Goal: Task Accomplishment & Management: Use online tool/utility

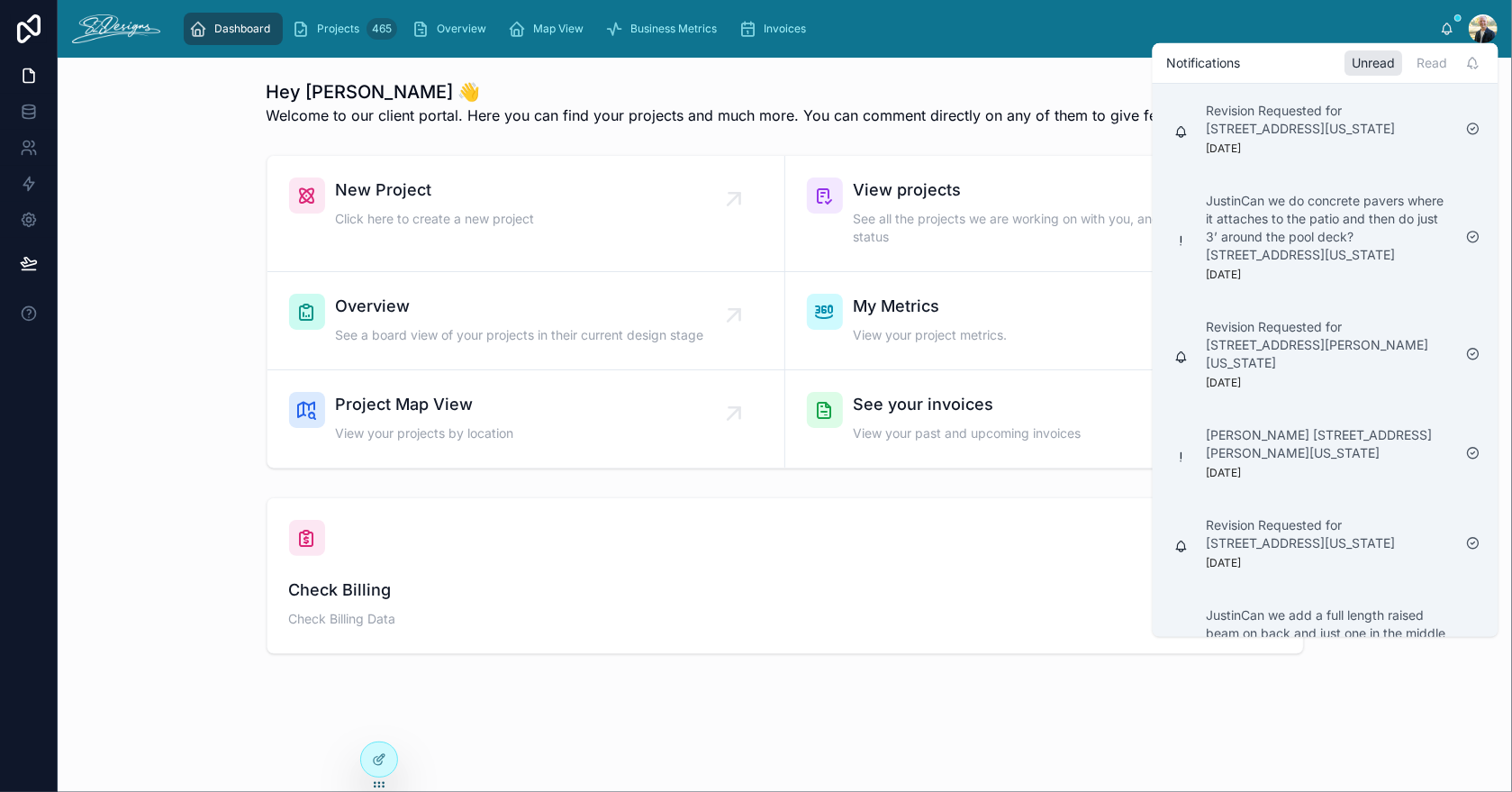
scroll to position [10, 0]
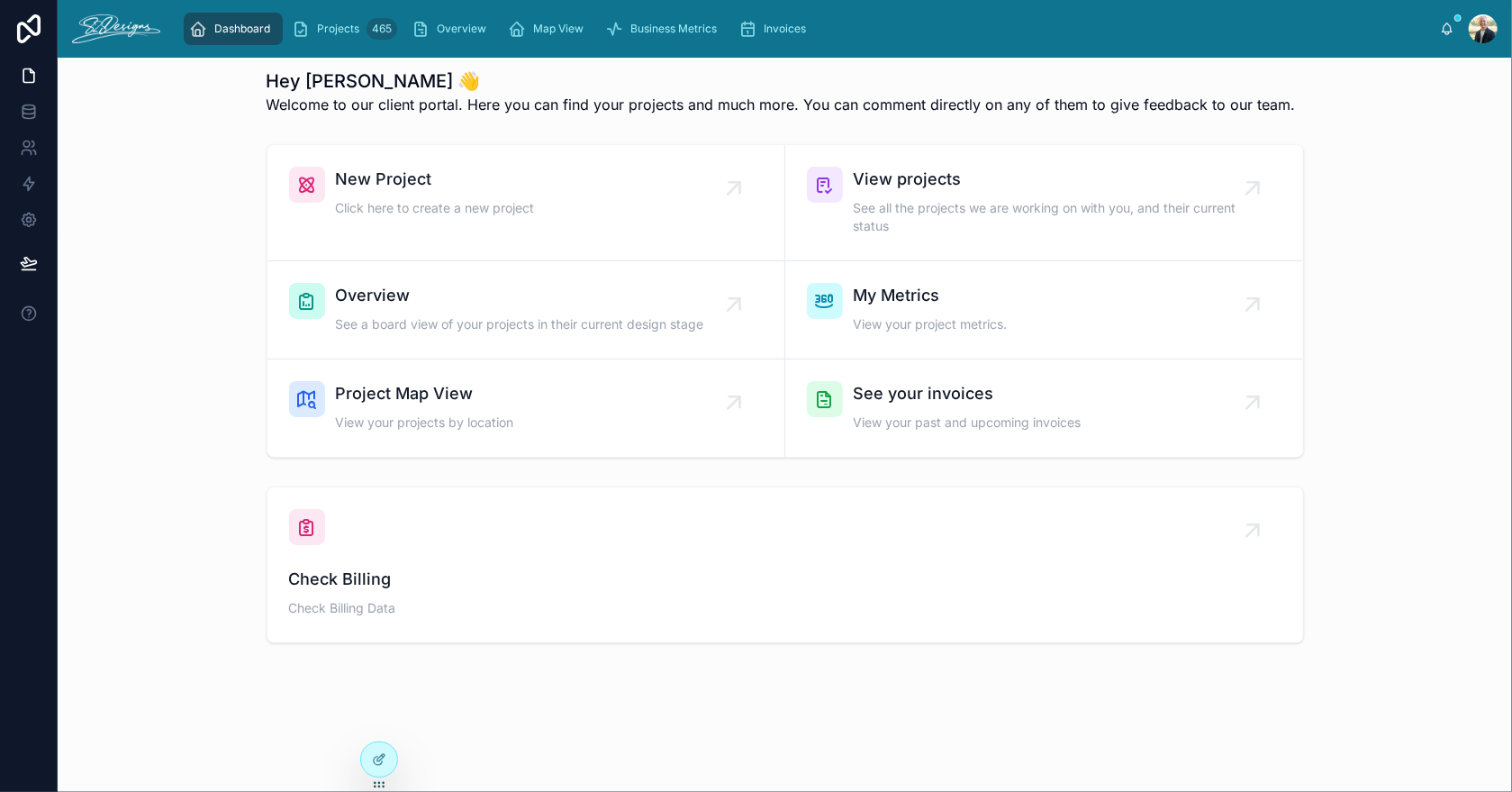
drag, startPoint x: 0, startPoint y: 0, endPoint x: 111, endPoint y: 231, distance: 256.3
click at [111, 231] on div "New Project Click here to create a new project View projects See all the projec…" at bounding box center [784, 301] width 1426 height 328
click at [442, 12] on link "Overview" at bounding box center [453, 28] width 93 height 32
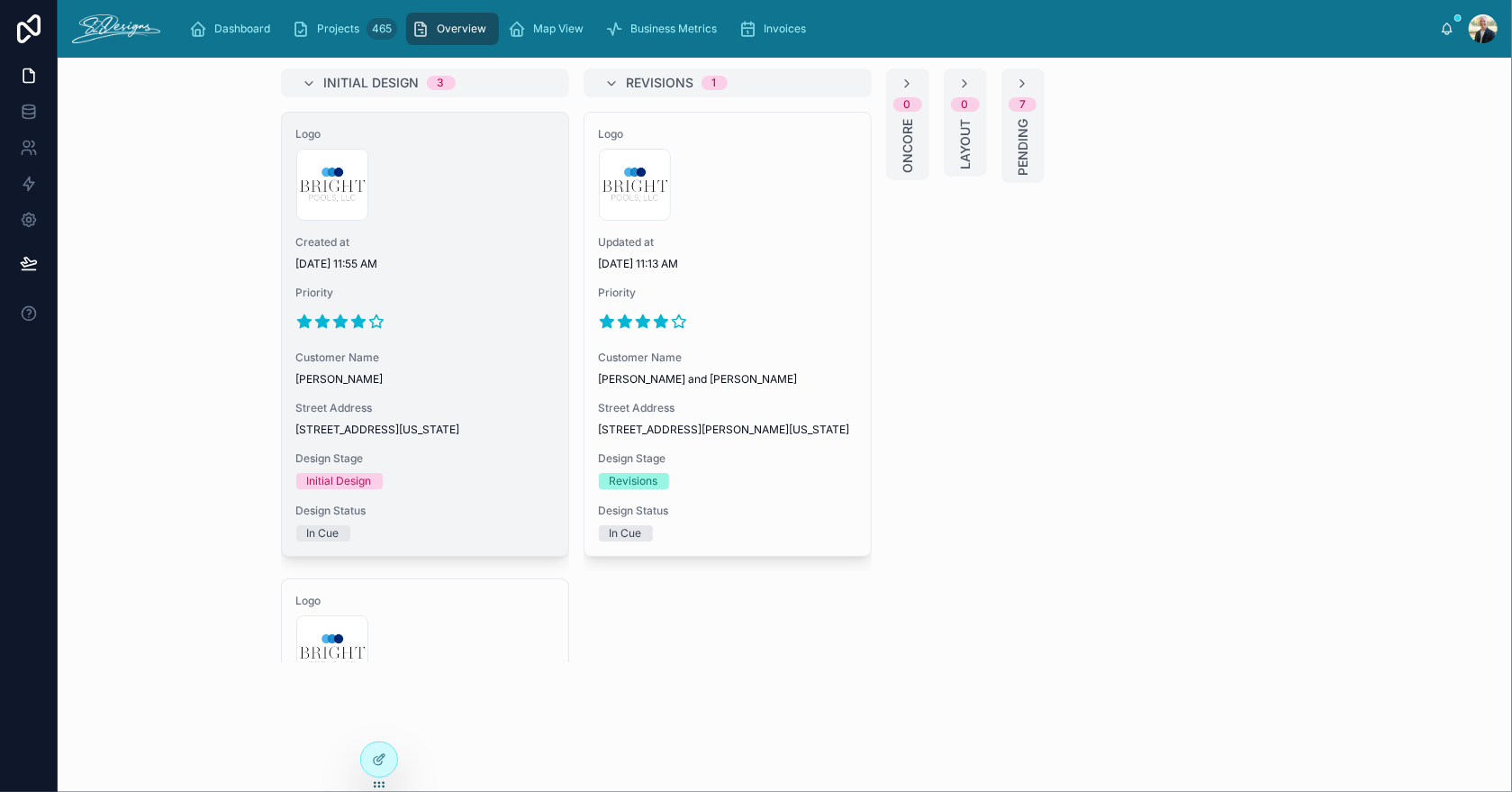
click at [473, 235] on span "Created at" at bounding box center [425, 242] width 258 height 14
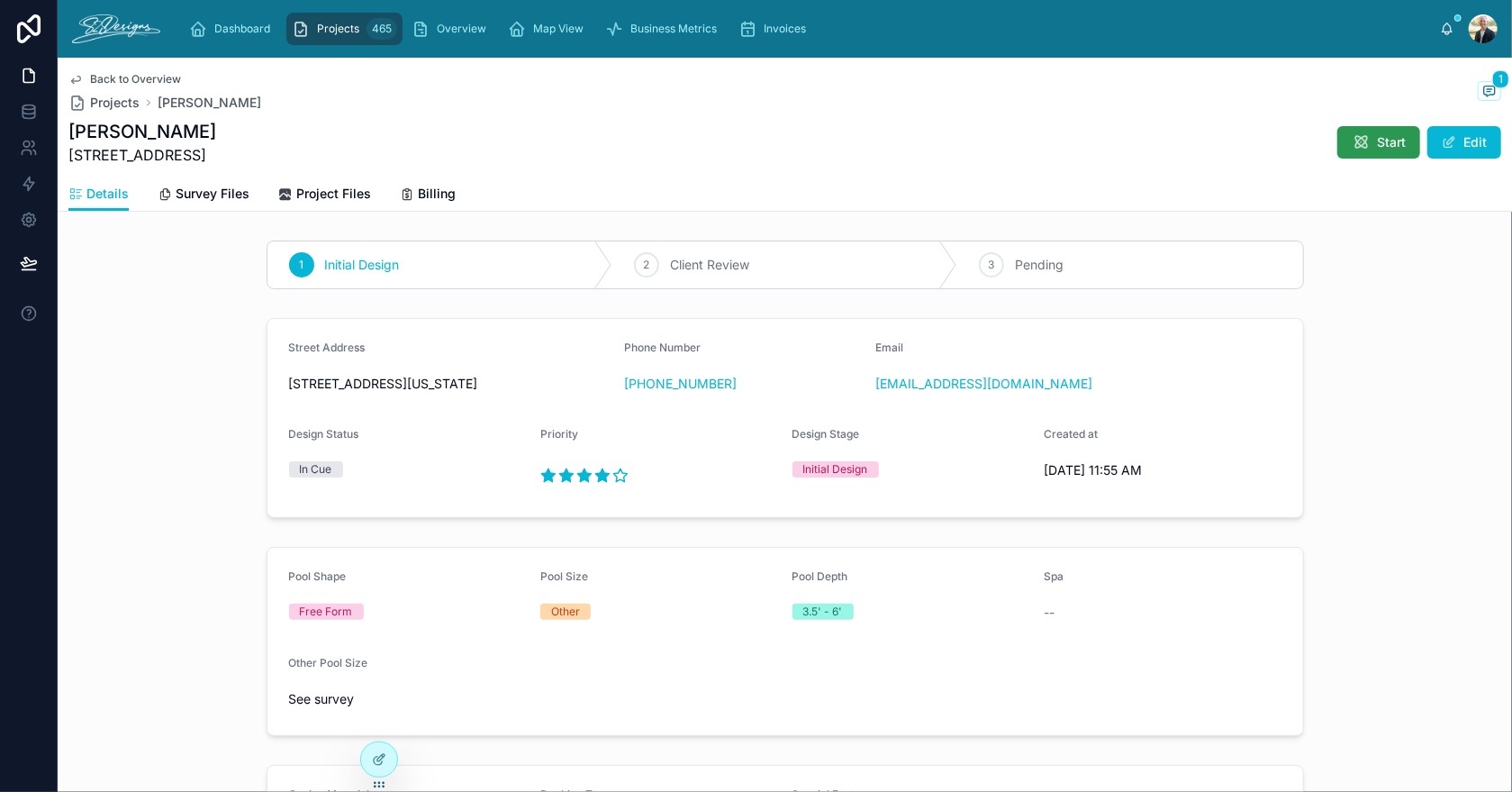
click at [1377, 135] on span "Start" at bounding box center [1392, 142] width 28 height 18
drag, startPoint x: 283, startPoint y: 382, endPoint x: 387, endPoint y: 386, distance: 104.1
click at [387, 386] on span "[STREET_ADDRESS][US_STATE]" at bounding box center [449, 383] width 321 height 18
copy span "[STREET_ADDRESS]"
drag, startPoint x: 1024, startPoint y: 388, endPoint x: 869, endPoint y: 391, distance: 155.0
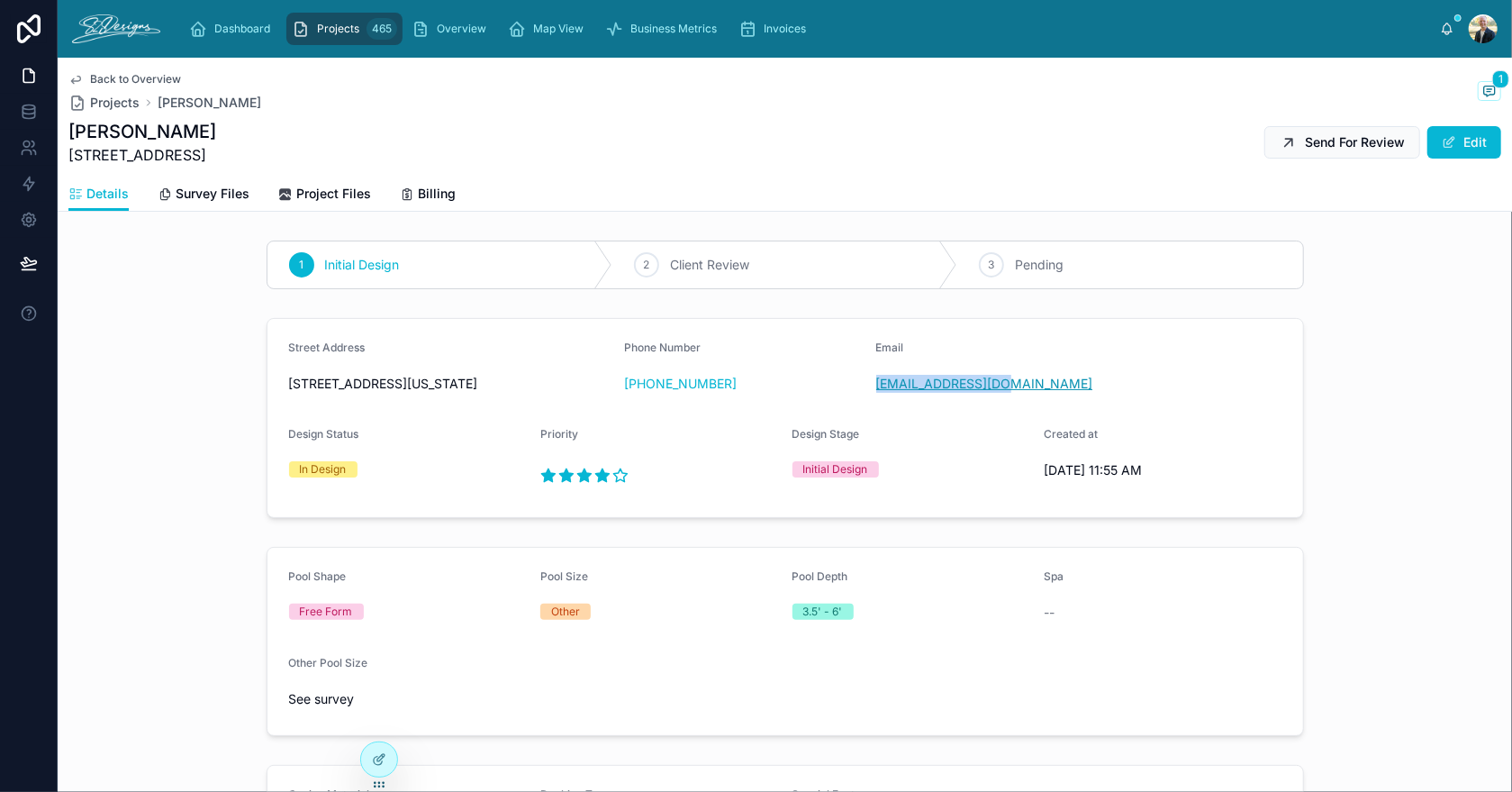
click at [876, 391] on div "[EMAIL_ADDRESS][DOMAIN_NAME]" at bounding box center [995, 383] width 238 height 18
copy link "[EMAIL_ADDRESS][DOMAIN_NAME]"
drag, startPoint x: 738, startPoint y: 385, endPoint x: 634, endPoint y: 385, distance: 104.0
click at [634, 385] on div "[PHONE_NUMBER]" at bounding box center [743, 383] width 238 height 18
copy link "[PHONE_NUMBER]"
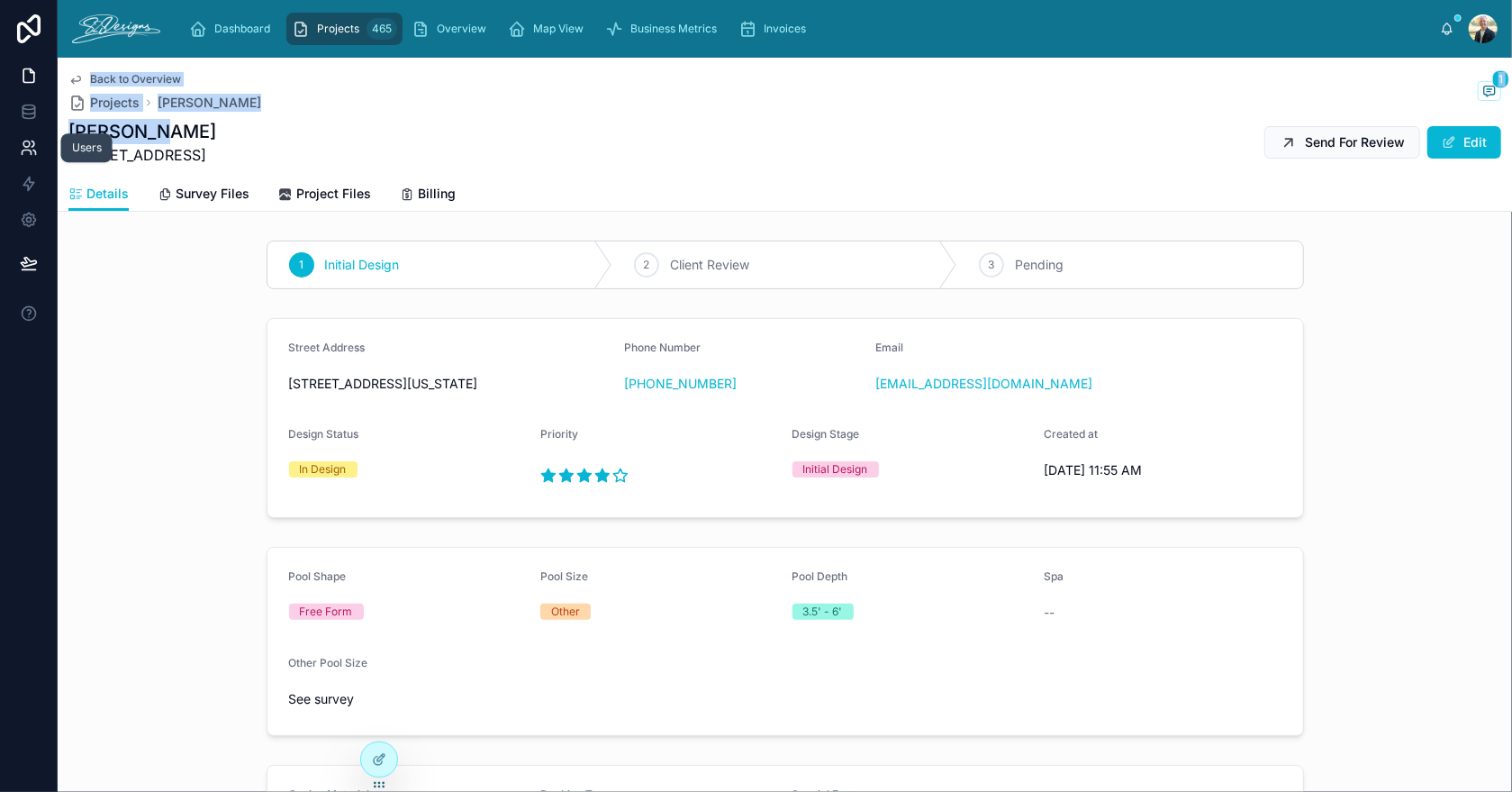
drag, startPoint x: 153, startPoint y: 129, endPoint x: 55, endPoint y: 136, distance: 98.2
click at [55, 136] on div "Users Dashboard Projects 465 Overview Map View Business Metrics Invoices [PERSO…" at bounding box center [756, 396] width 1512 height 792
click at [179, 133] on h1 "[PERSON_NAME]" at bounding box center [142, 131] width 148 height 26
click at [155, 132] on h1 "[PERSON_NAME]" at bounding box center [142, 131] width 148 height 26
drag, startPoint x: 156, startPoint y: 133, endPoint x: 68, endPoint y: 138, distance: 88.1
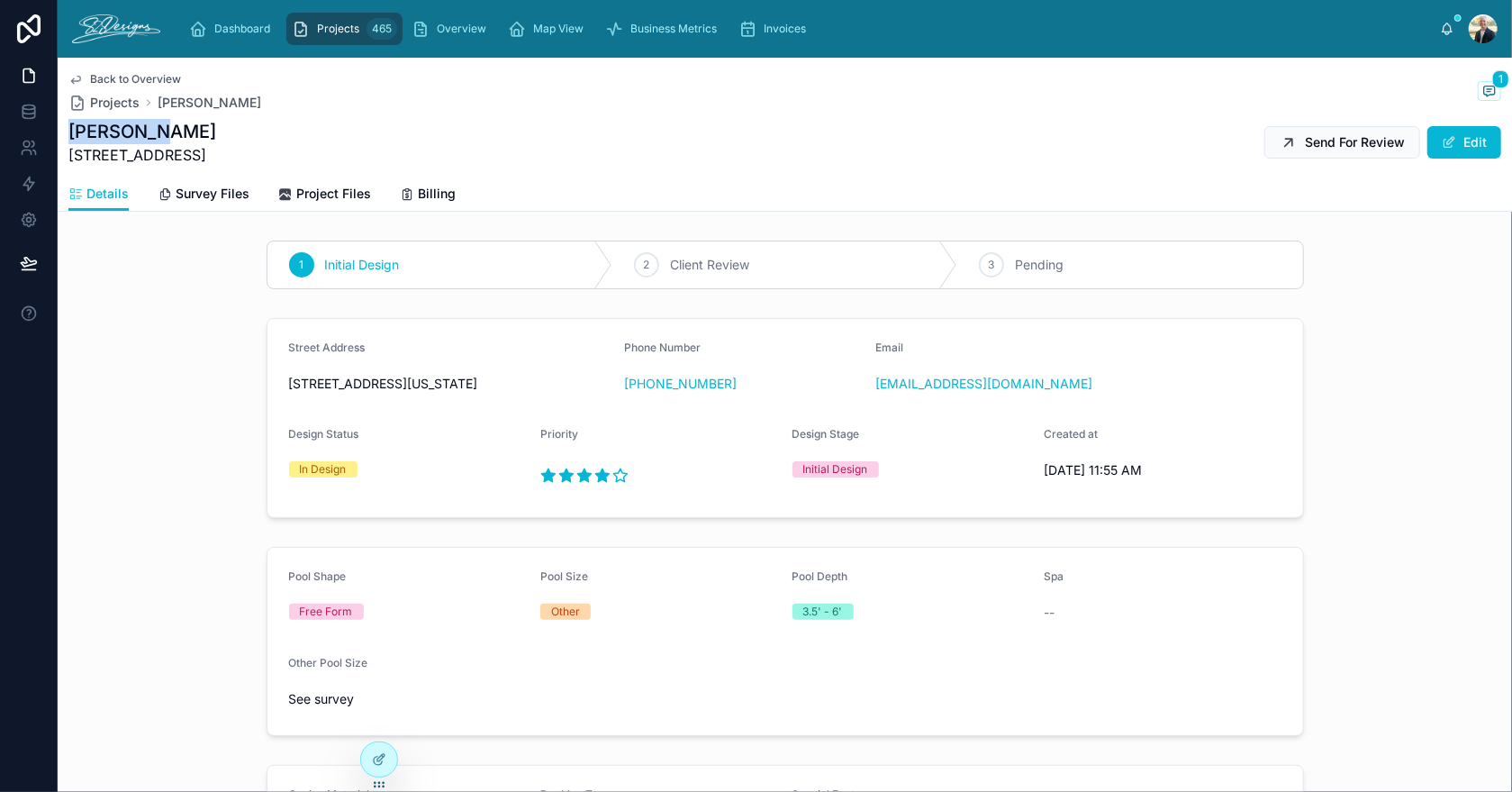
click at [68, 138] on h1 "[PERSON_NAME]" at bounding box center [142, 131] width 148 height 26
copy h1 "[PERSON_NAME]"
click at [1483, 89] on icon at bounding box center [1489, 90] width 14 height 14
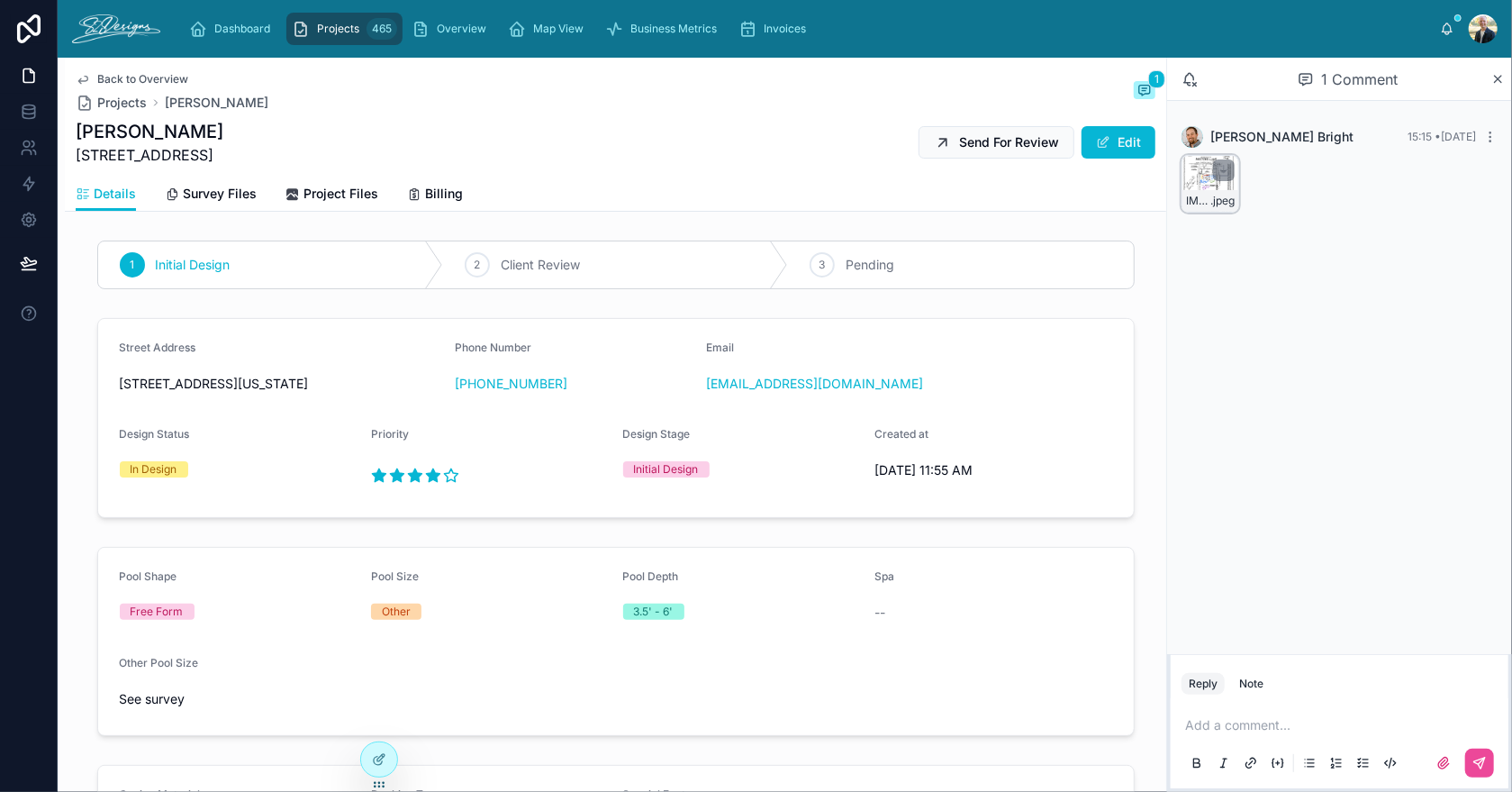
click at [1202, 171] on div "IMG_3456 .jpeg" at bounding box center [1210, 184] width 58 height 58
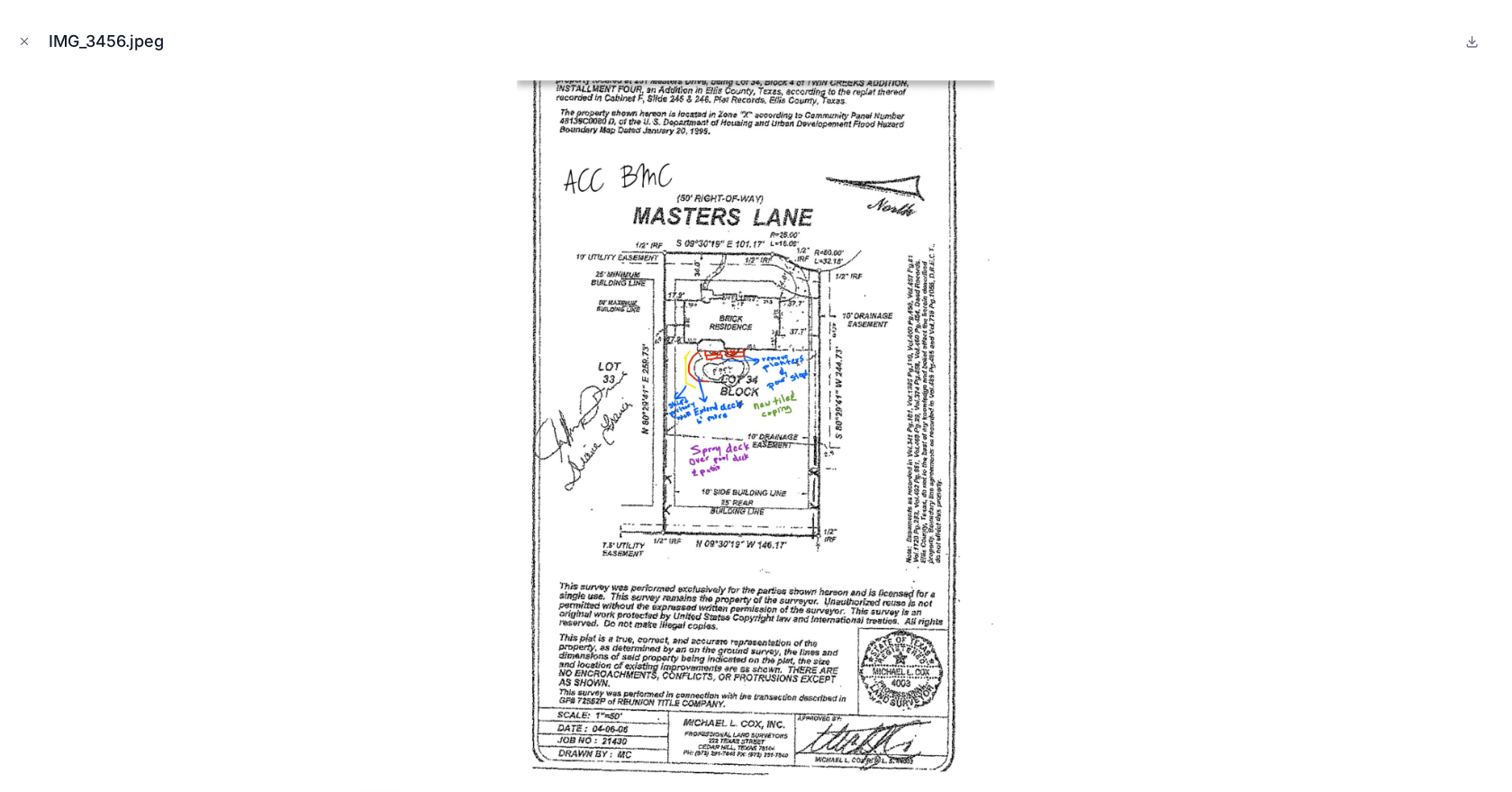
click at [713, 417] on img at bounding box center [756, 426] width 477 height 702
click at [23, 40] on icon "Close modal" at bounding box center [25, 42] width 7 height 7
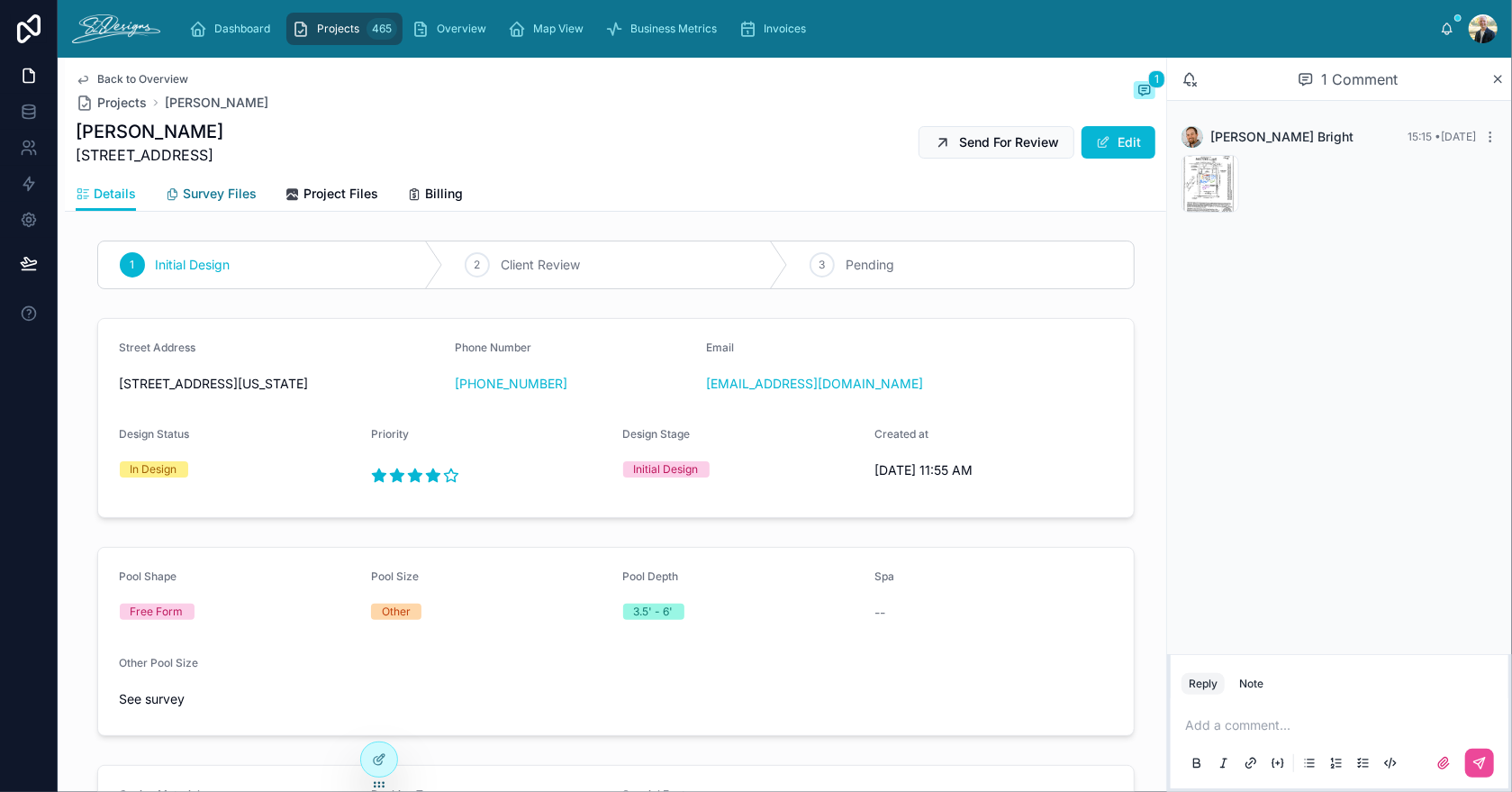
click at [198, 188] on span "Survey Files" at bounding box center [220, 193] width 74 height 18
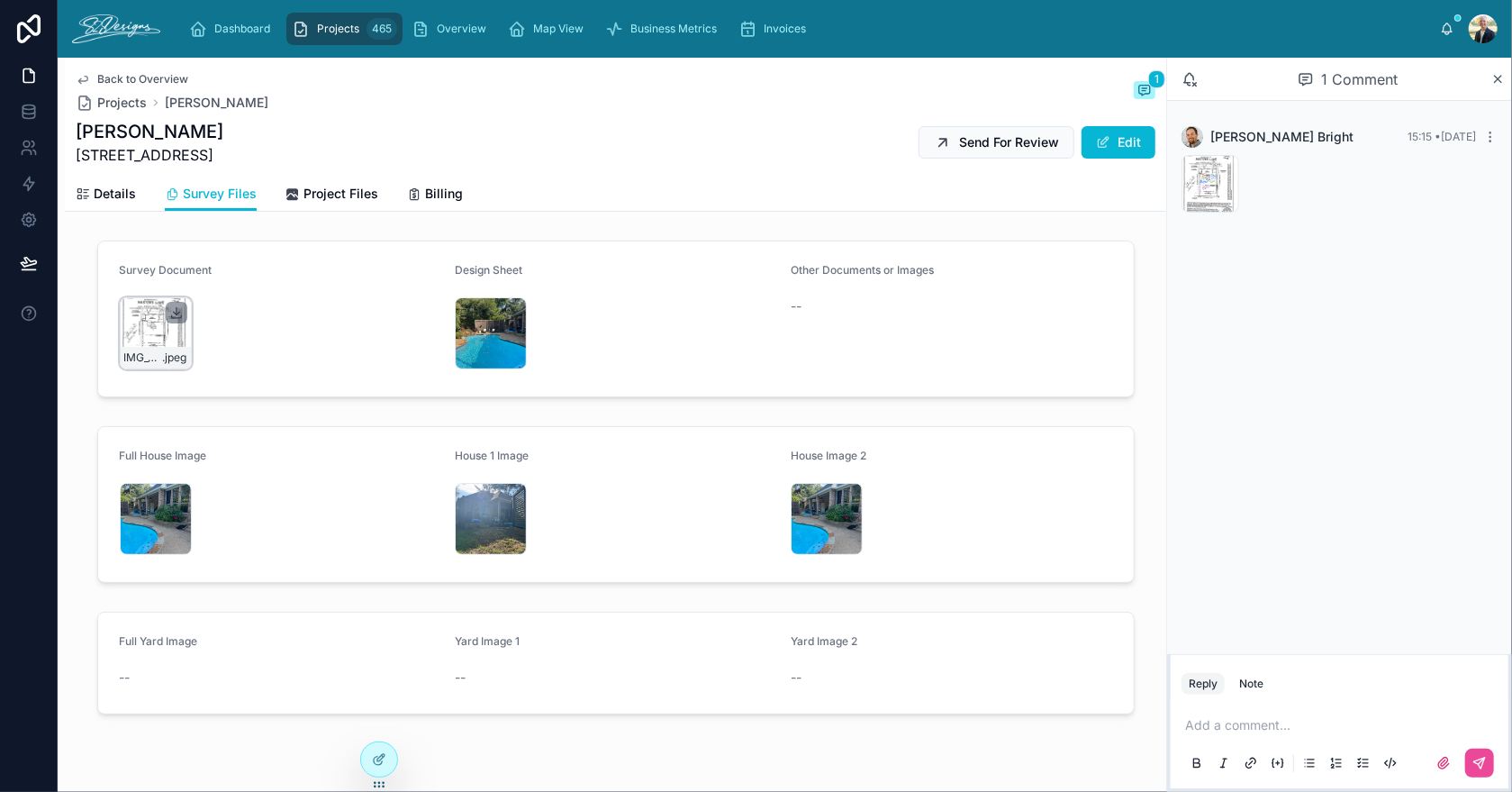
click at [173, 307] on icon at bounding box center [176, 312] width 14 height 14
